Goal: Find specific page/section: Find specific page/section

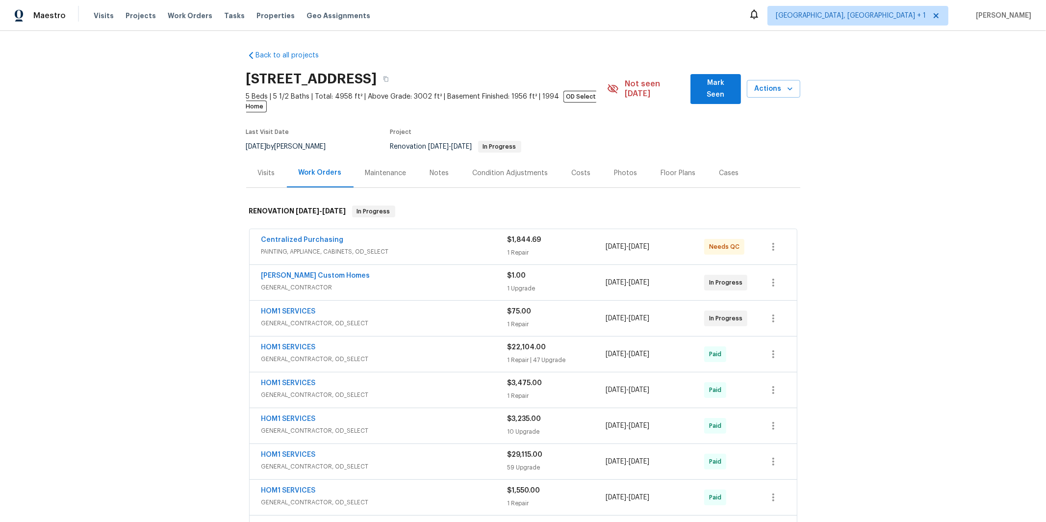
click at [339, 247] on span "PAINTING, APPLIANCE, CABINETS, OD_SELECT" at bounding box center [384, 252] width 246 height 10
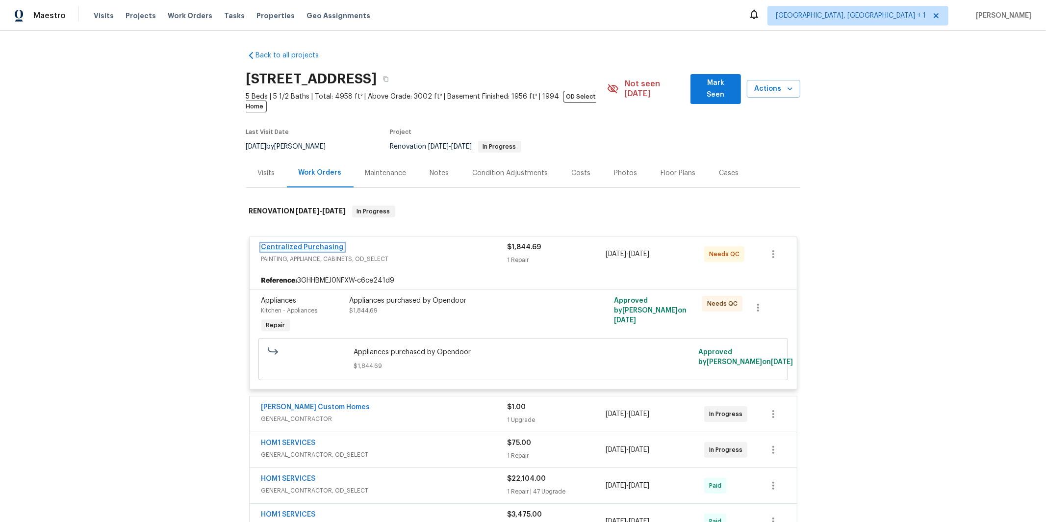
click at [297, 244] on link "Centralized Purchasing" at bounding box center [302, 247] width 82 height 7
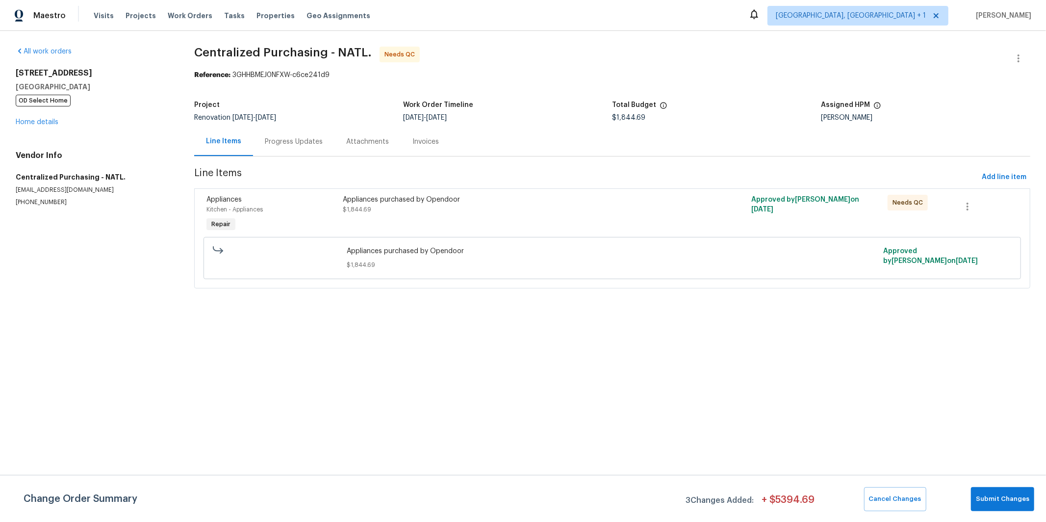
click at [297, 146] on div "Progress Updates" at bounding box center [294, 142] width 58 height 10
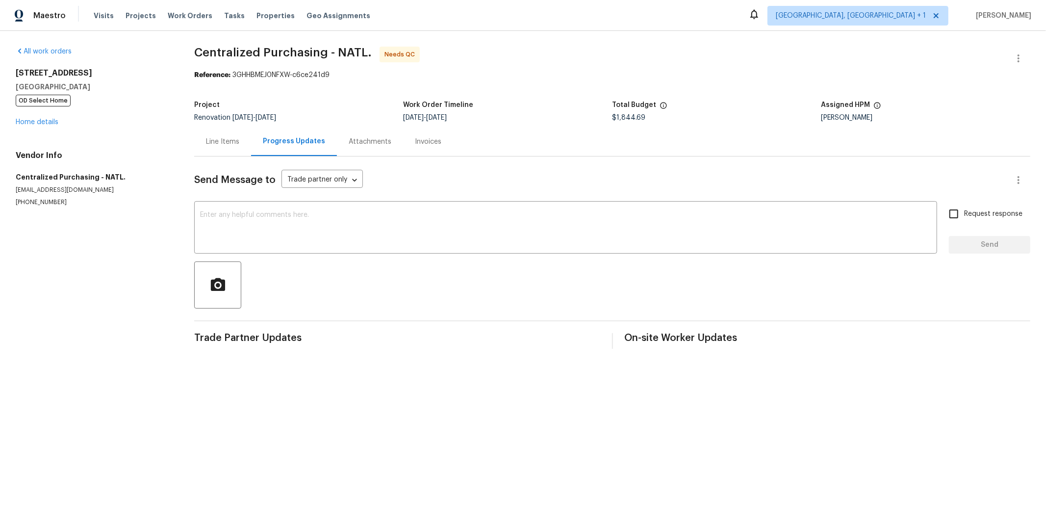
click at [213, 142] on div "Line Items" at bounding box center [222, 142] width 33 height 10
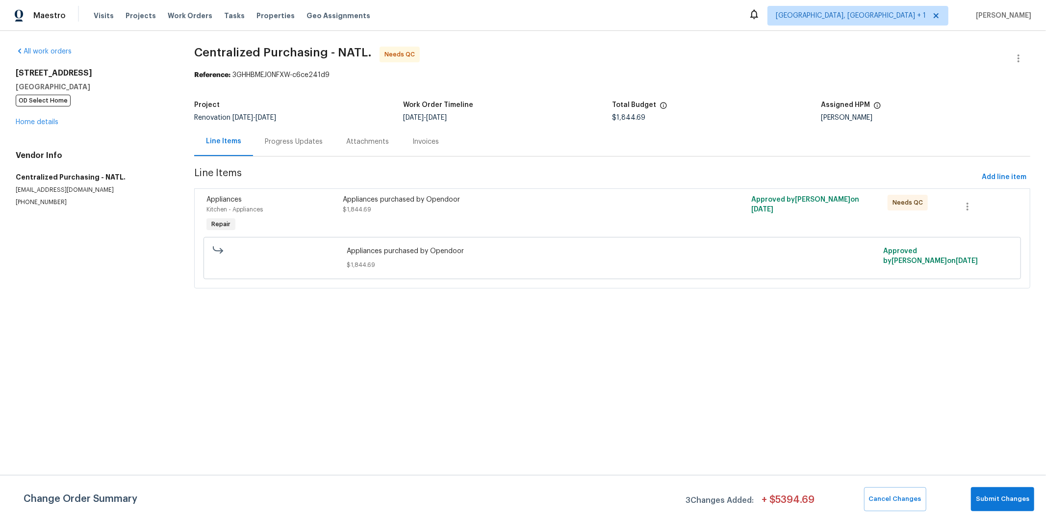
drag, startPoint x: 375, startPoint y: 136, endPoint x: 401, endPoint y: 142, distance: 26.6
click at [375, 137] on div "Attachments" at bounding box center [367, 142] width 43 height 10
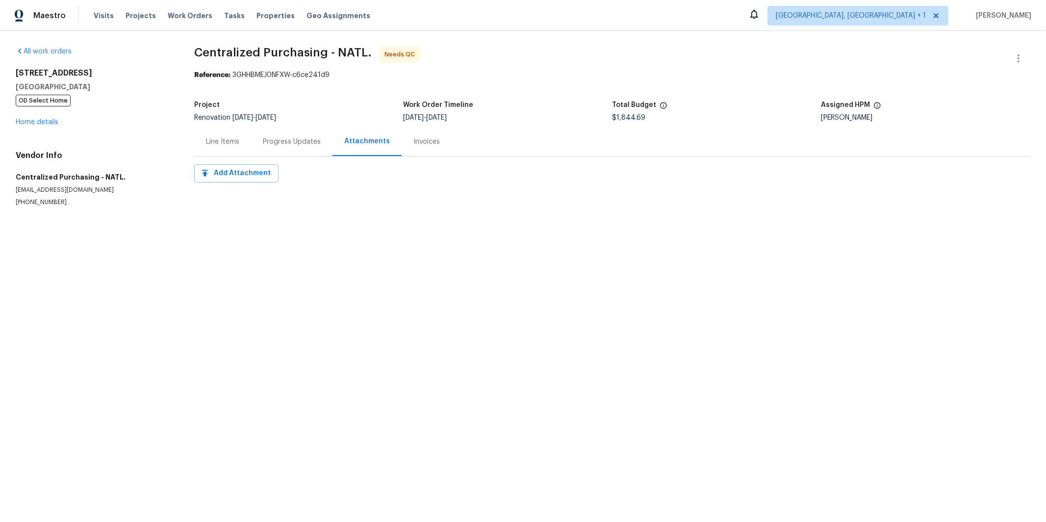
drag, startPoint x: 427, startPoint y: 142, endPoint x: 415, endPoint y: 199, distance: 58.7
click at [427, 142] on div "Invoices" at bounding box center [426, 142] width 26 height 10
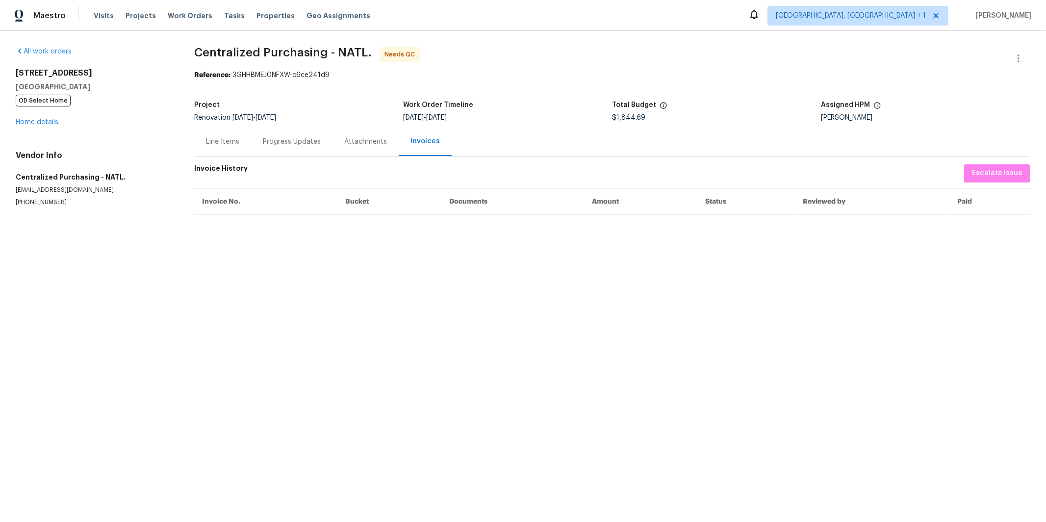
click at [230, 146] on div "Line Items" at bounding box center [222, 142] width 33 height 10
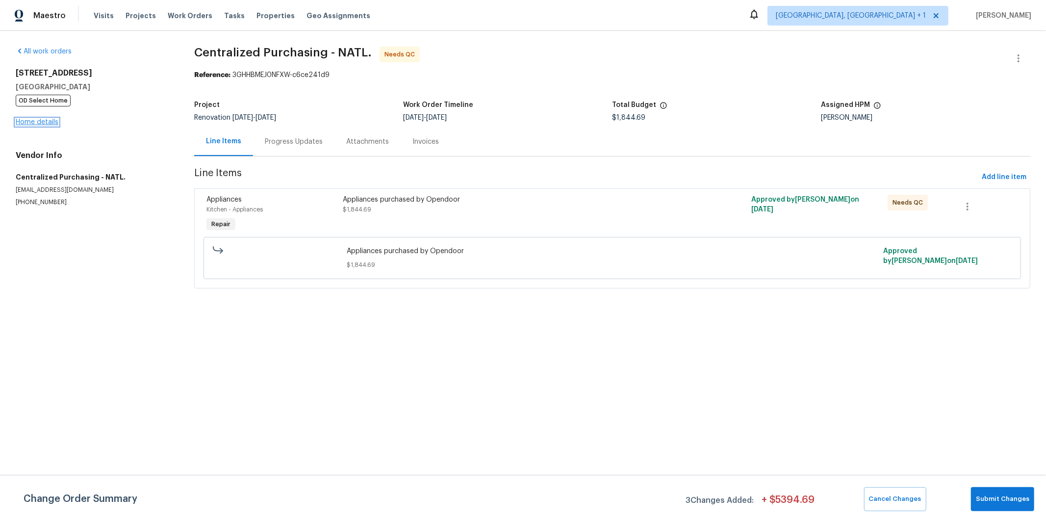
click at [30, 123] on link "Home details" at bounding box center [37, 122] width 43 height 7
